Goal: Task Accomplishment & Management: Manage account settings

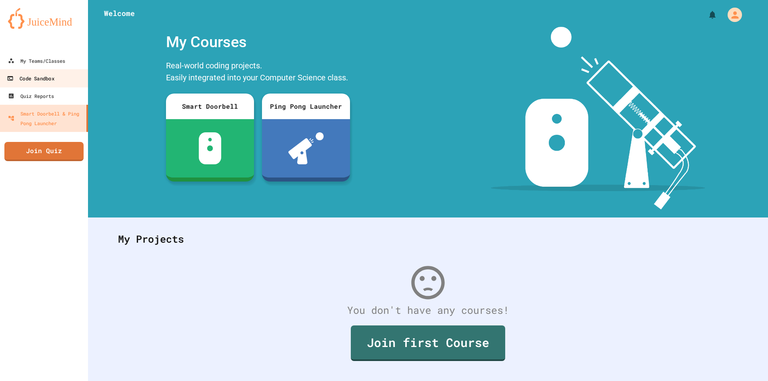
click at [36, 83] on div "Code Sandbox" at bounding box center [30, 79] width 47 height 10
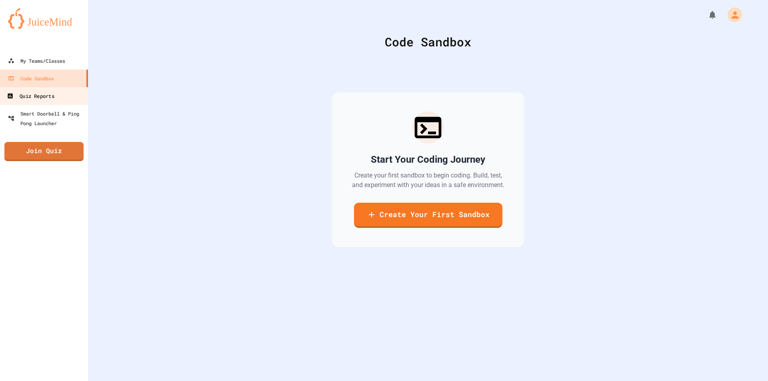
click at [37, 104] on link "Quiz Reports" at bounding box center [44, 96] width 91 height 18
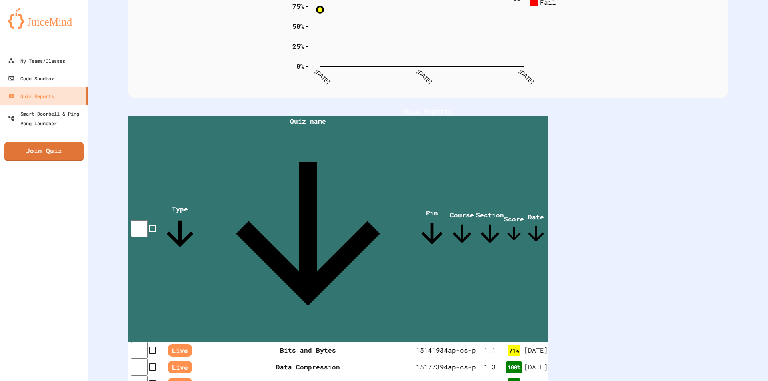
scroll to position [0, 0]
drag, startPoint x: 476, startPoint y: 325, endPoint x: 529, endPoint y: 324, distance: 53.2
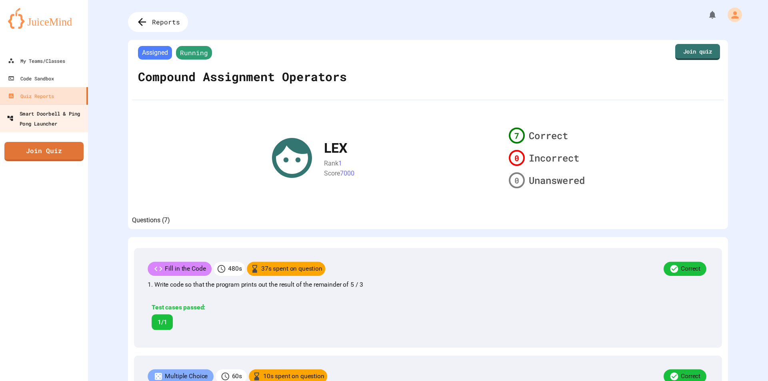
click at [45, 108] on div "Smart Doorbell & Ping Pong Launcher" at bounding box center [46, 118] width 79 height 20
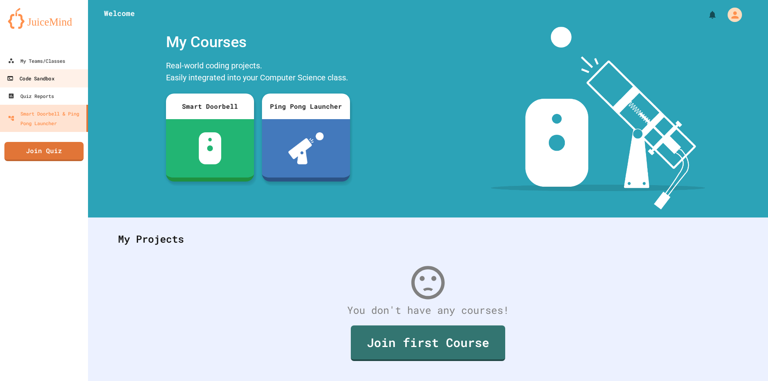
click at [53, 78] on div "Code Sandbox" at bounding box center [30, 79] width 47 height 10
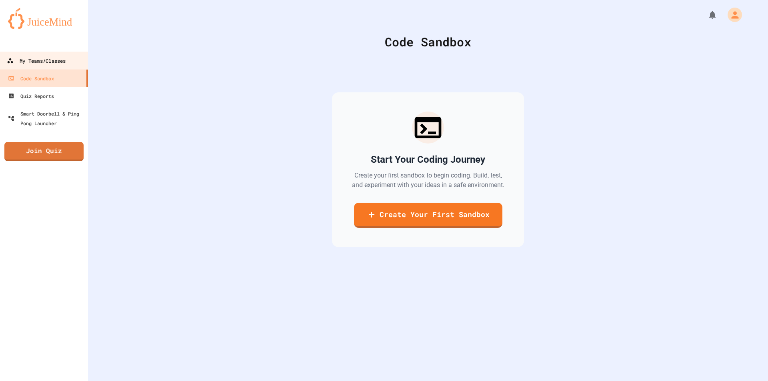
click at [57, 58] on div "My Teams/Classes" at bounding box center [36, 61] width 59 height 10
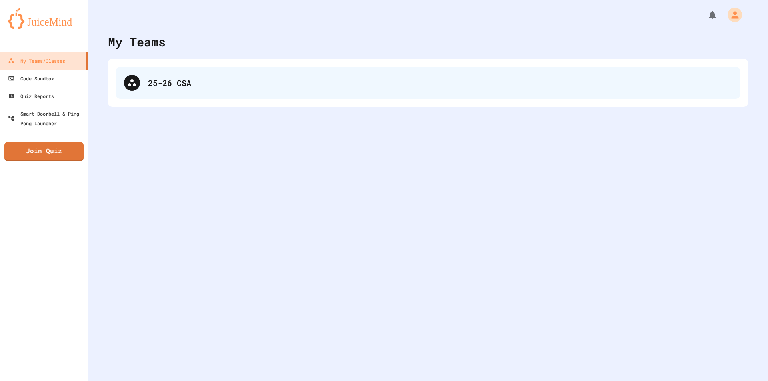
drag, startPoint x: 194, startPoint y: 72, endPoint x: 139, endPoint y: 87, distance: 57.6
click at [187, 72] on div "25-26 CSA" at bounding box center [428, 83] width 624 height 32
click at [138, 87] on div at bounding box center [132, 83] width 16 height 16
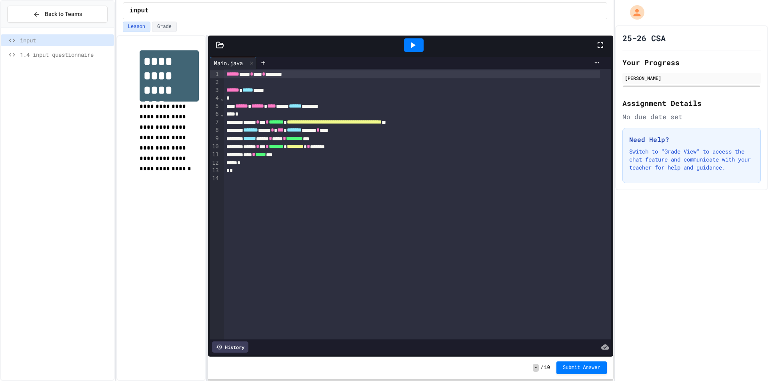
click at [57, 56] on span "1.4 input questionnaire" at bounding box center [65, 54] width 91 height 8
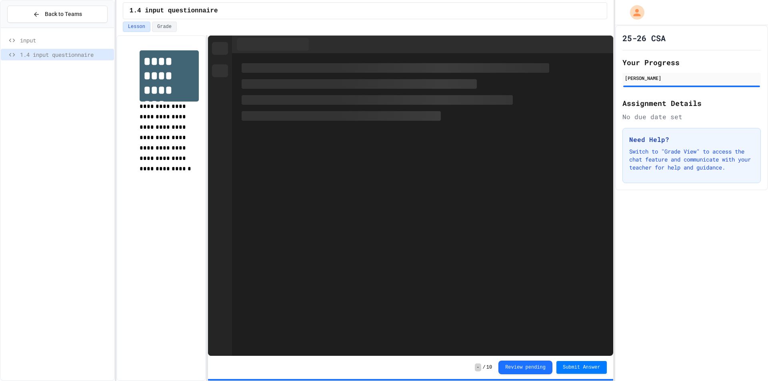
click at [73, 45] on div "input" at bounding box center [57, 40] width 113 height 12
